Goal: Check status: Check status

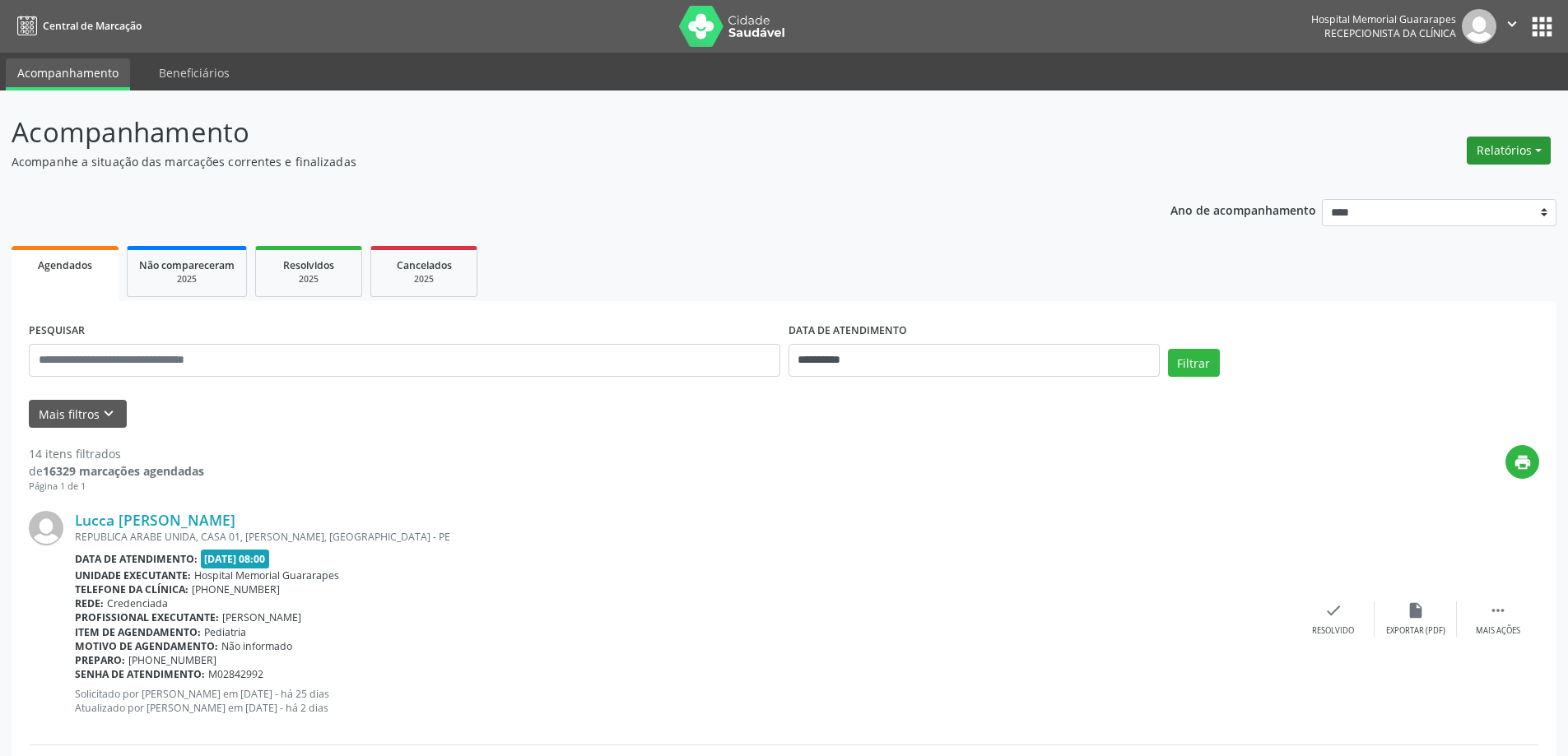
click at [1524, 141] on button "Relatórios" at bounding box center [1508, 150] width 83 height 28
click at [1432, 186] on link "Agendamentos" at bounding box center [1463, 186] width 177 height 23
select select "*"
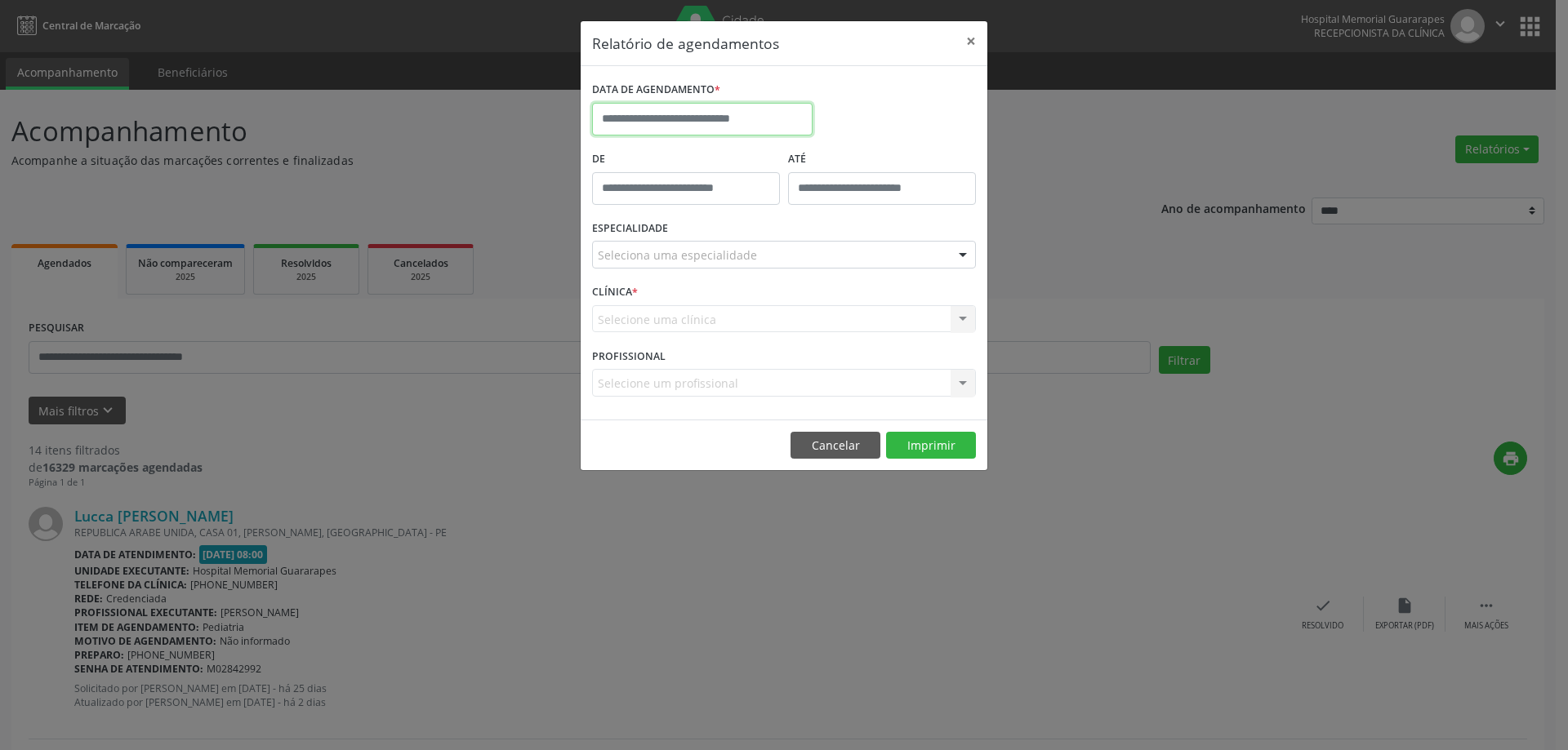
click at [800, 121] on input "text" at bounding box center [702, 118] width 221 height 33
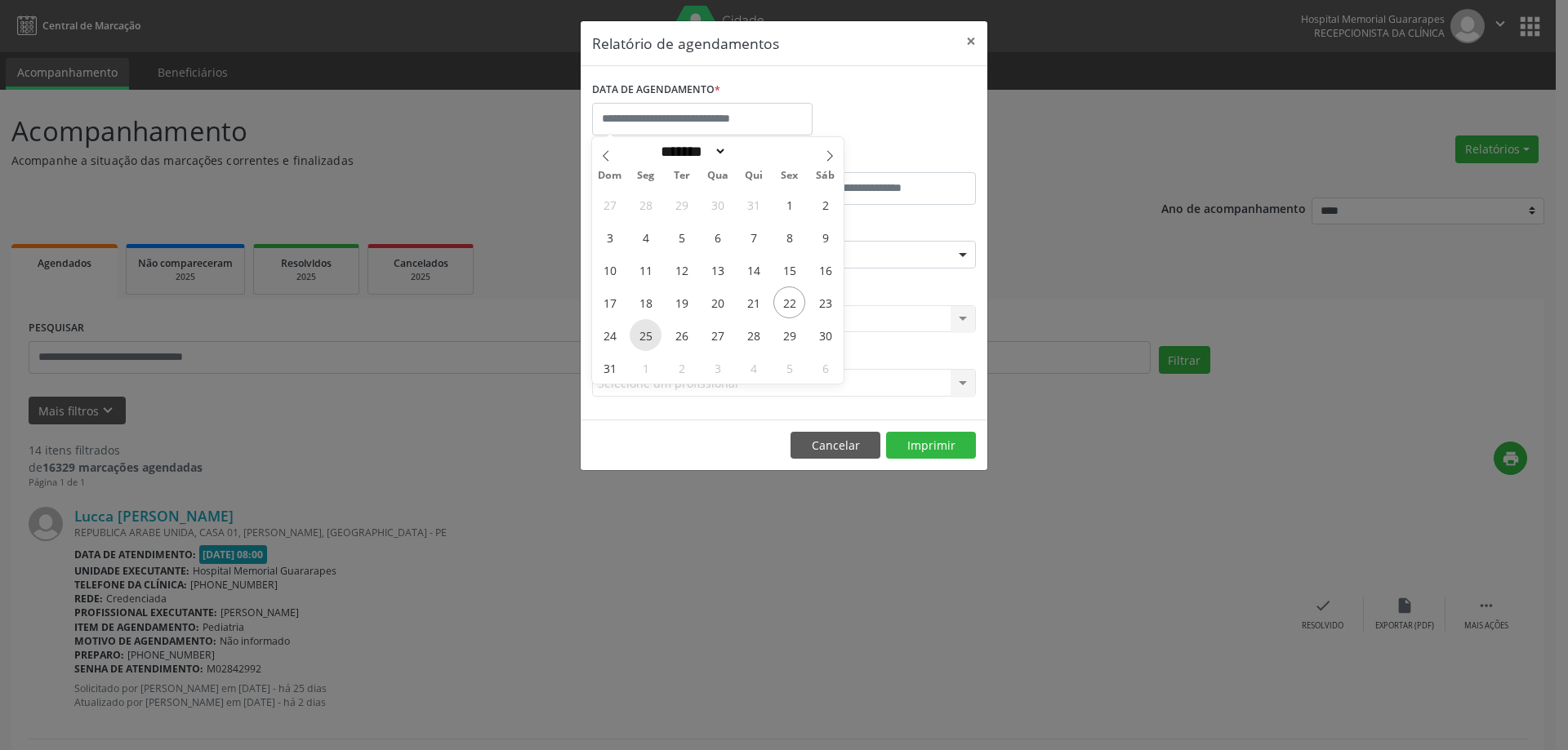
click at [647, 333] on span "25" at bounding box center [645, 335] width 32 height 32
type input "**********"
click at [647, 333] on span "25" at bounding box center [645, 335] width 32 height 32
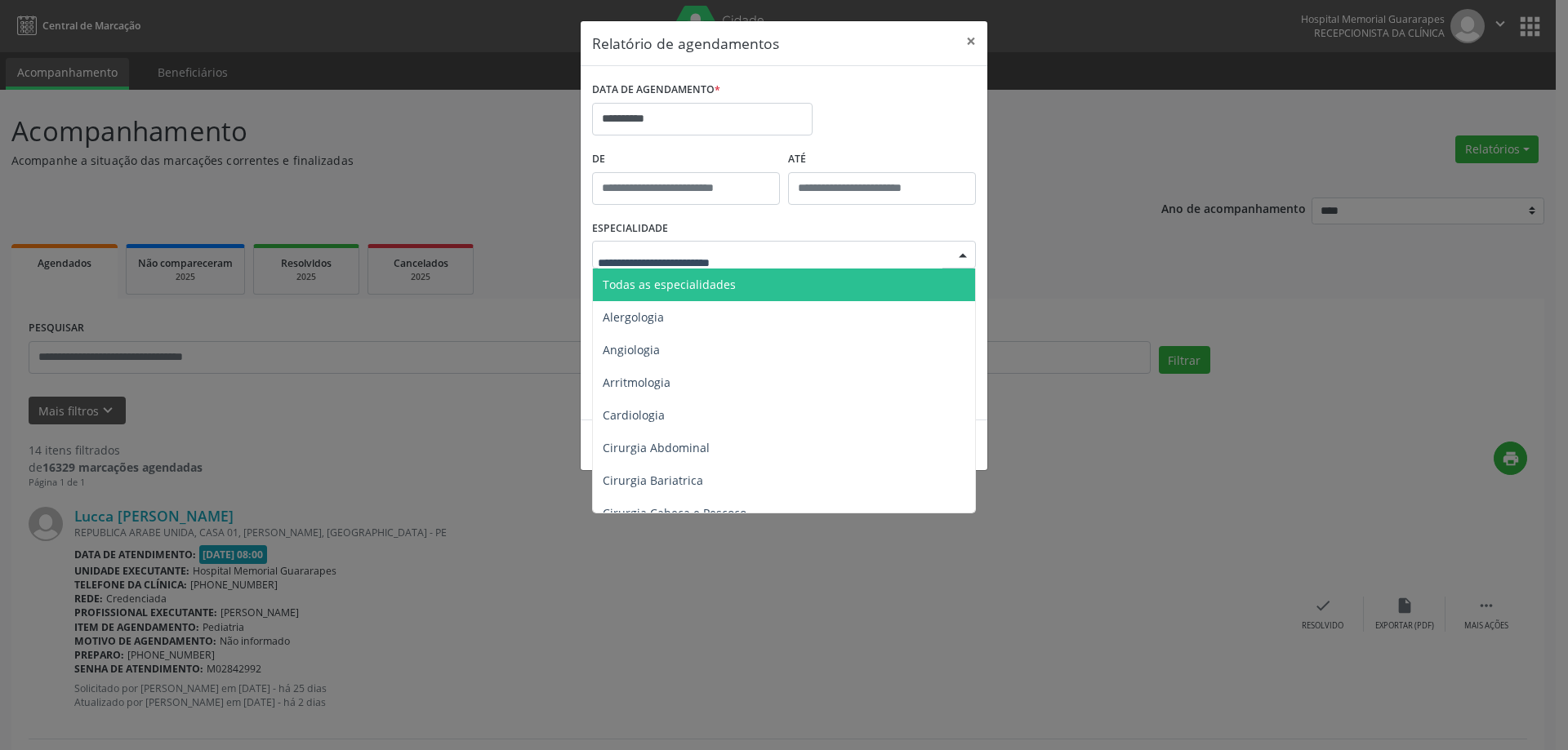
click at [709, 277] on span "Todas as especialidades" at bounding box center [669, 285] width 133 height 16
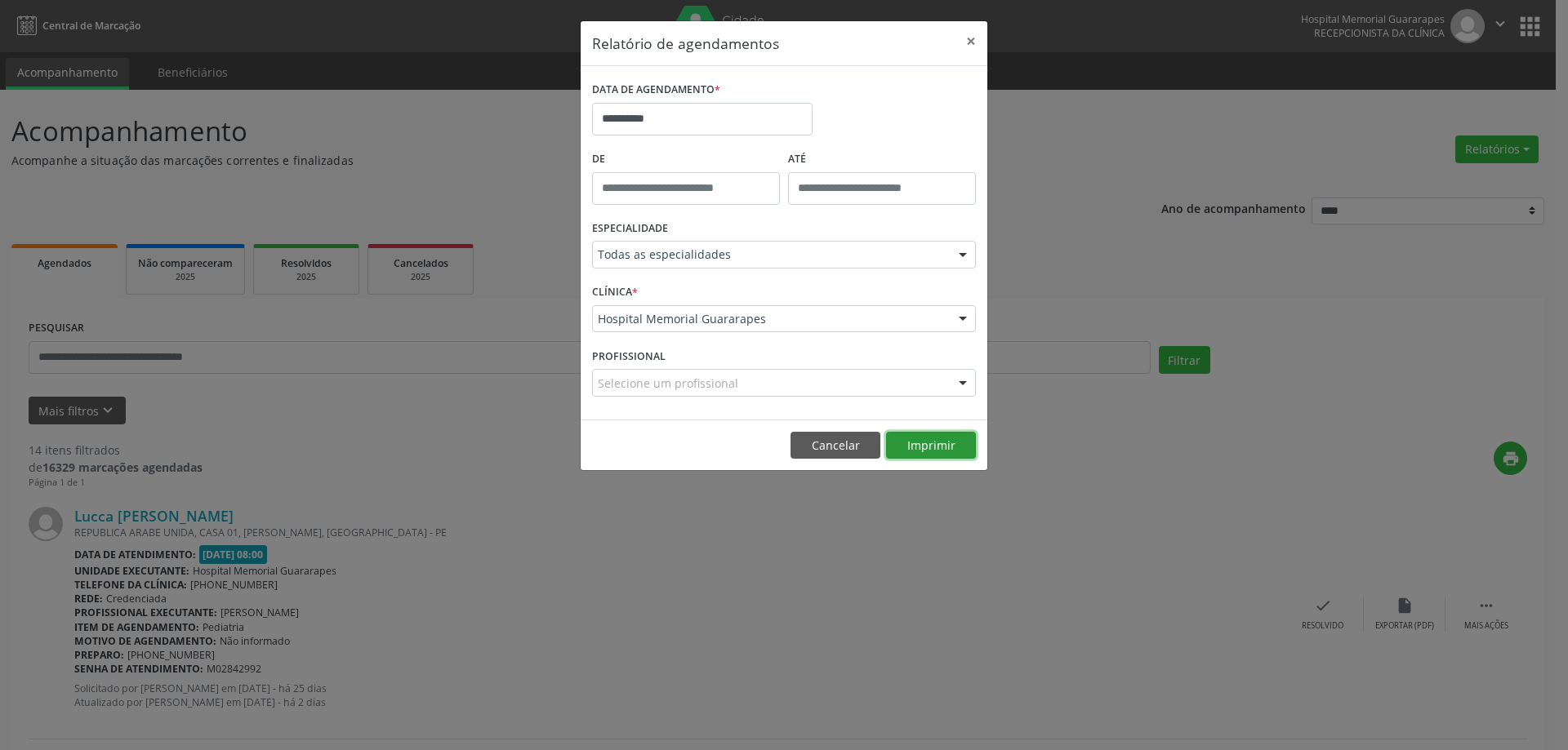
click at [924, 447] on button "Imprimir" at bounding box center [930, 445] width 90 height 28
